Goal: Task Accomplishment & Management: Complete application form

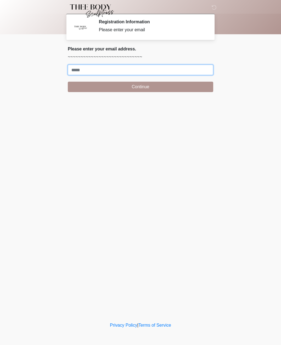
click at [142, 70] on input "Where should we email your treatment plan?" at bounding box center [140, 70] width 145 height 10
type input "**********"
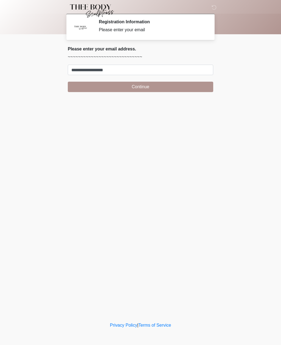
click at [150, 87] on button "Continue" at bounding box center [140, 87] width 145 height 10
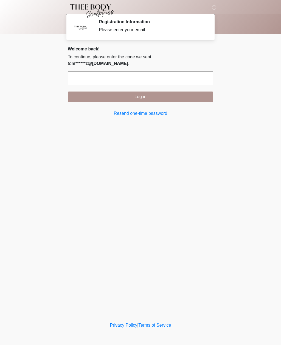
click at [154, 71] on input "text" at bounding box center [140, 78] width 145 height 14
type input "******"
click at [145, 93] on button "Log in" at bounding box center [140, 96] width 145 height 10
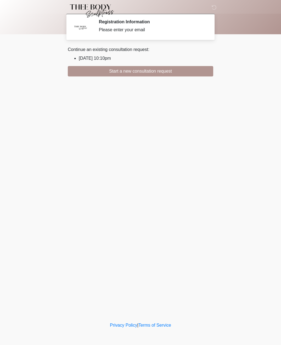
click at [155, 72] on button "Start a new consultation request" at bounding box center [140, 71] width 145 height 10
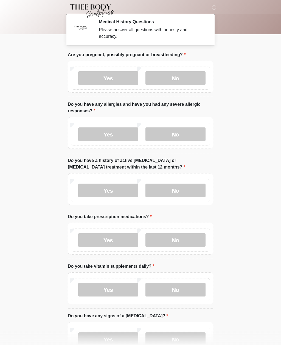
click at [179, 78] on label "No" at bounding box center [175, 78] width 60 height 14
click at [194, 135] on label "No" at bounding box center [175, 134] width 60 height 14
click at [189, 189] on label "No" at bounding box center [175, 191] width 60 height 14
click at [104, 189] on label "Yes" at bounding box center [108, 191] width 60 height 14
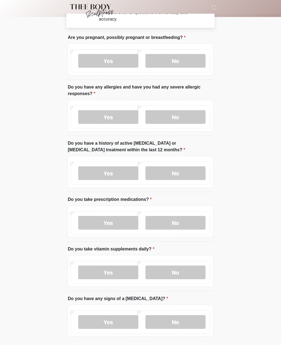
scroll to position [17, 0]
click at [117, 218] on label "Yes" at bounding box center [108, 223] width 60 height 14
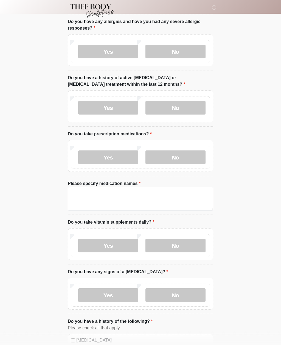
scroll to position [91, 0]
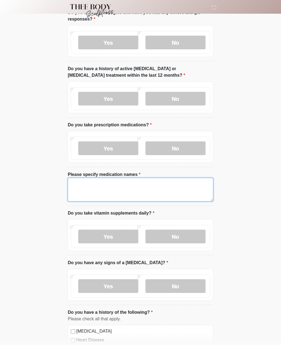
click at [134, 188] on textarea "Please specify medication names" at bounding box center [140, 190] width 145 height 24
click at [197, 186] on textarea "**********" at bounding box center [140, 190] width 145 height 24
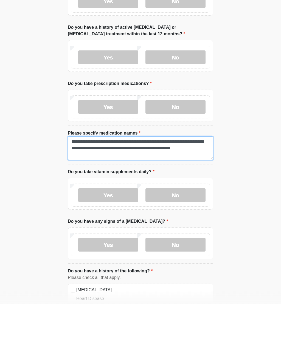
type textarea "**********"
click at [112, 230] on label "Yes" at bounding box center [108, 237] width 60 height 14
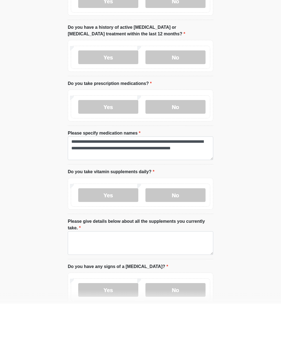
scroll to position [133, 0]
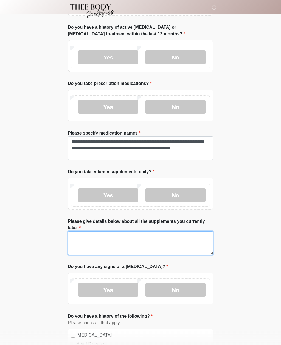
click at [148, 240] on textarea "Please give details below about all the supplements you currently take." at bounding box center [140, 243] width 145 height 24
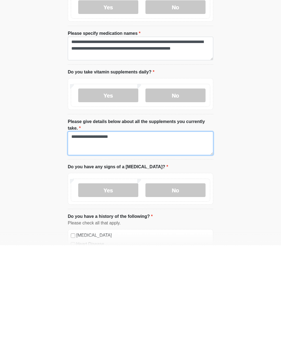
type textarea "**********"
click at [182, 283] on label "No" at bounding box center [175, 290] width 60 height 14
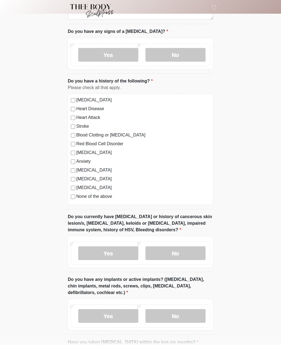
scroll to position [368, 0]
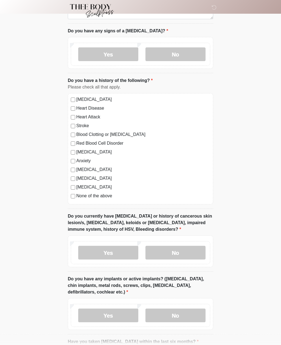
click at [182, 252] on label "No" at bounding box center [175, 253] width 60 height 14
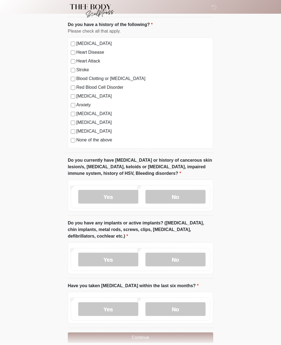
scroll to position [433, 0]
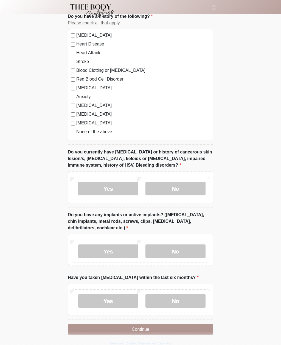
click at [184, 249] on label "No" at bounding box center [175, 251] width 60 height 14
click at [188, 300] on label "No" at bounding box center [175, 301] width 60 height 14
click at [159, 326] on button "Continue" at bounding box center [140, 329] width 145 height 10
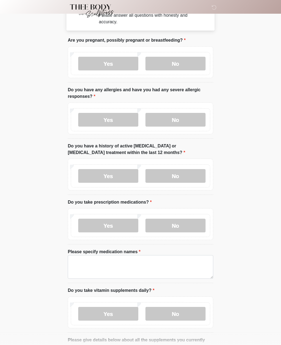
scroll to position [0, 0]
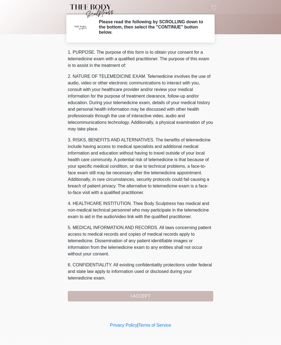
click at [144, 294] on div "1. PURPOSE. The purpose of this form is to obtain your consent for a telemedici…" at bounding box center [140, 175] width 145 height 252
click at [141, 295] on div "1. PURPOSE. The purpose of this form is to obtain your consent for a telemedici…" at bounding box center [140, 175] width 145 height 252
click at [137, 291] on div "1. PURPOSE. The purpose of this form is to obtain your consent for a telemedici…" at bounding box center [140, 175] width 145 height 252
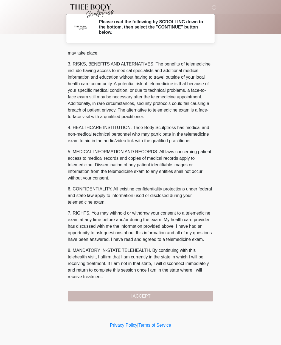
scroll to position [82, 0]
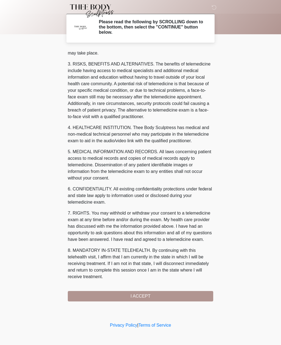
click at [143, 293] on button "I ACCEPT" at bounding box center [140, 296] width 145 height 10
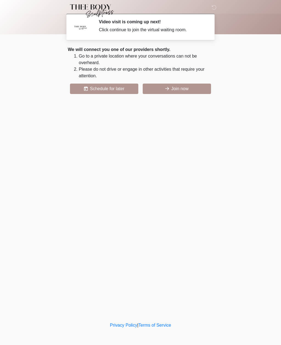
click at [183, 94] on button "Join now" at bounding box center [176, 89] width 68 height 10
